Goal: Task Accomplishment & Management: Manage account settings

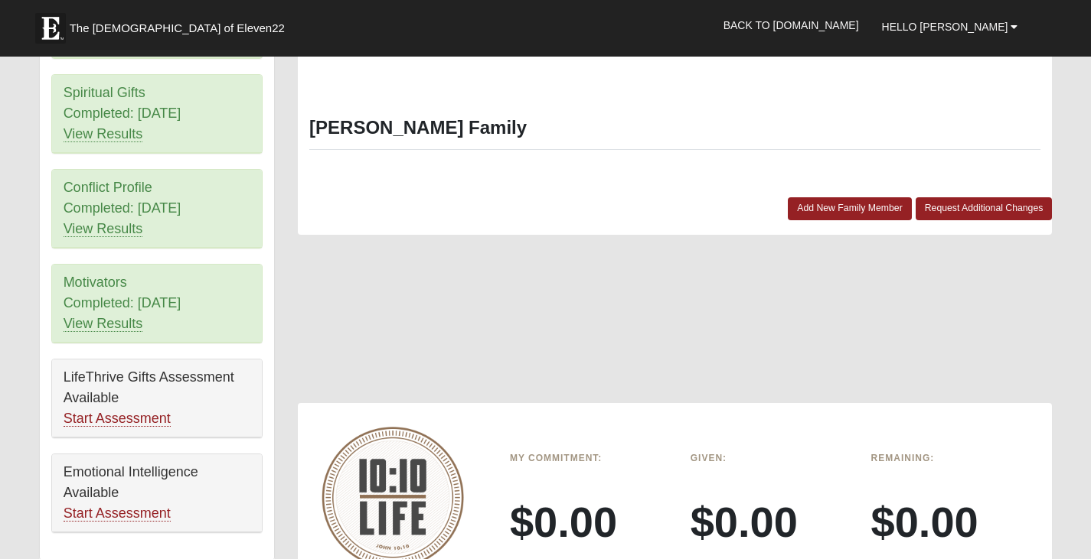
scroll to position [735, 0]
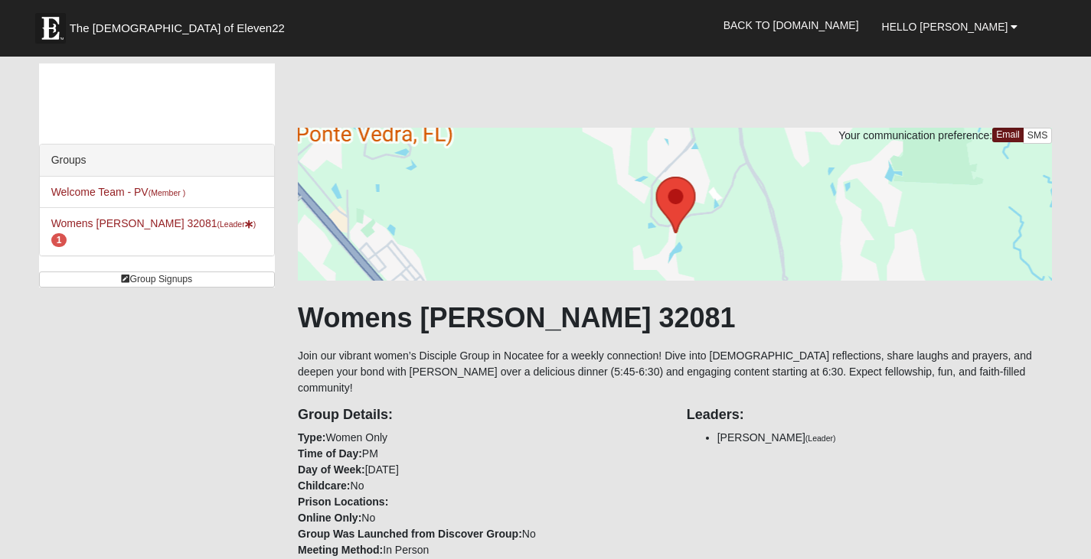
scroll to position [652, 0]
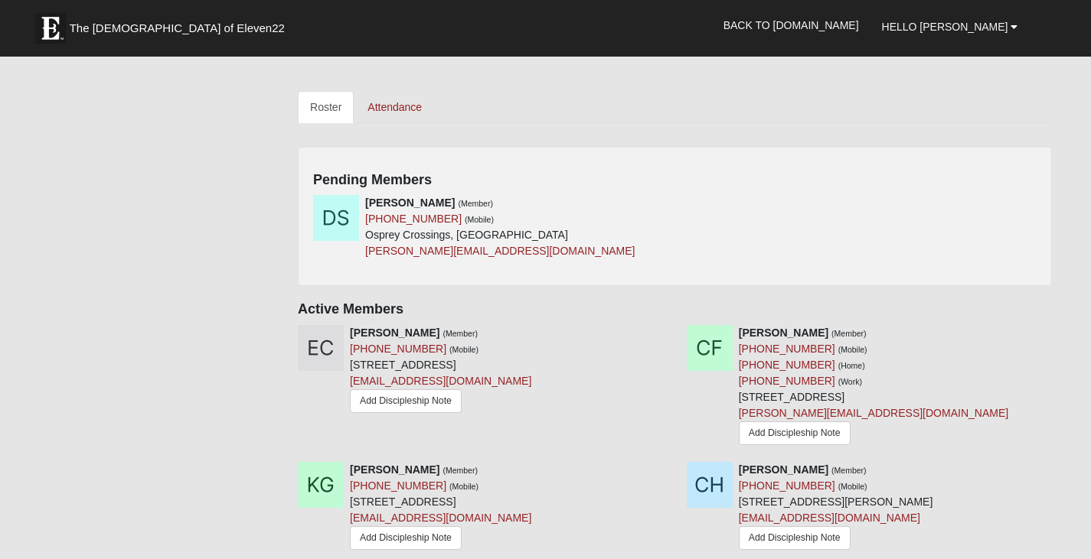
click at [926, 172] on h4 "Pending Members" at bounding box center [674, 180] width 723 height 17
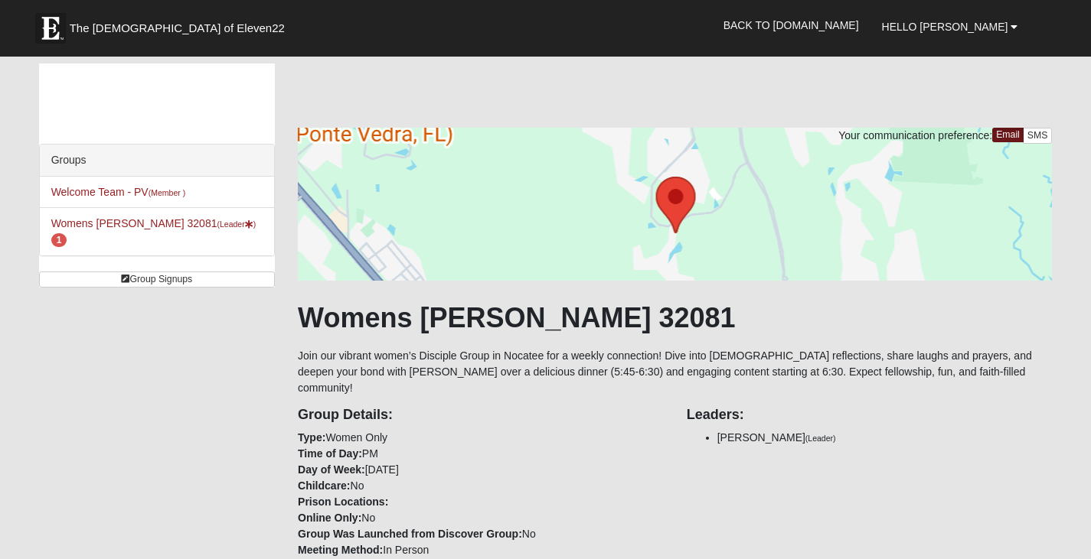
scroll to position [652, 0]
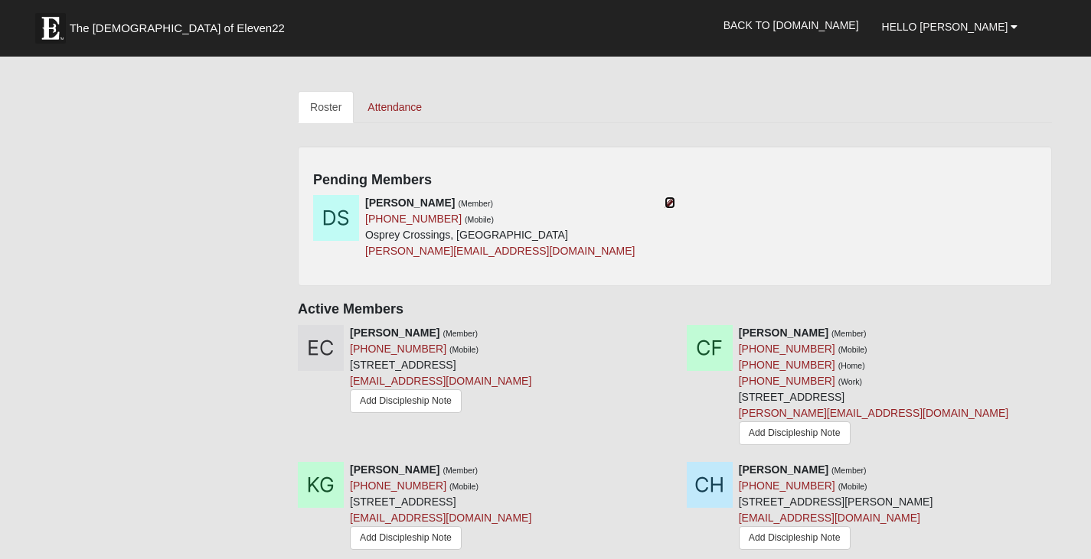
click at [670, 197] on icon at bounding box center [669, 202] width 11 height 11
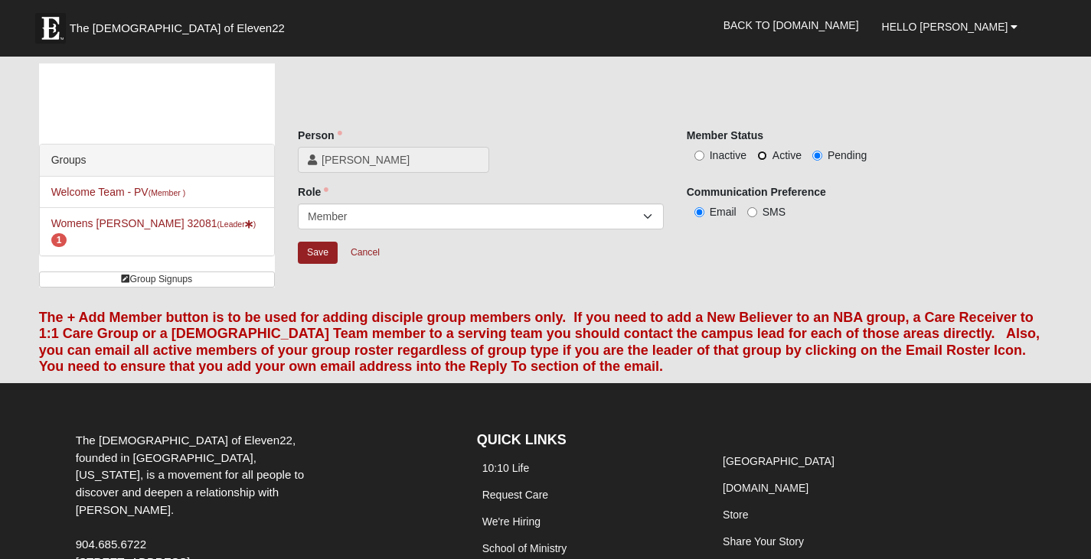
click at [764, 152] on input "Active" at bounding box center [762, 156] width 10 height 10
radio input "true"
click at [327, 256] on input "Save" at bounding box center [318, 253] width 40 height 22
